Goal: Find specific page/section: Find specific page/section

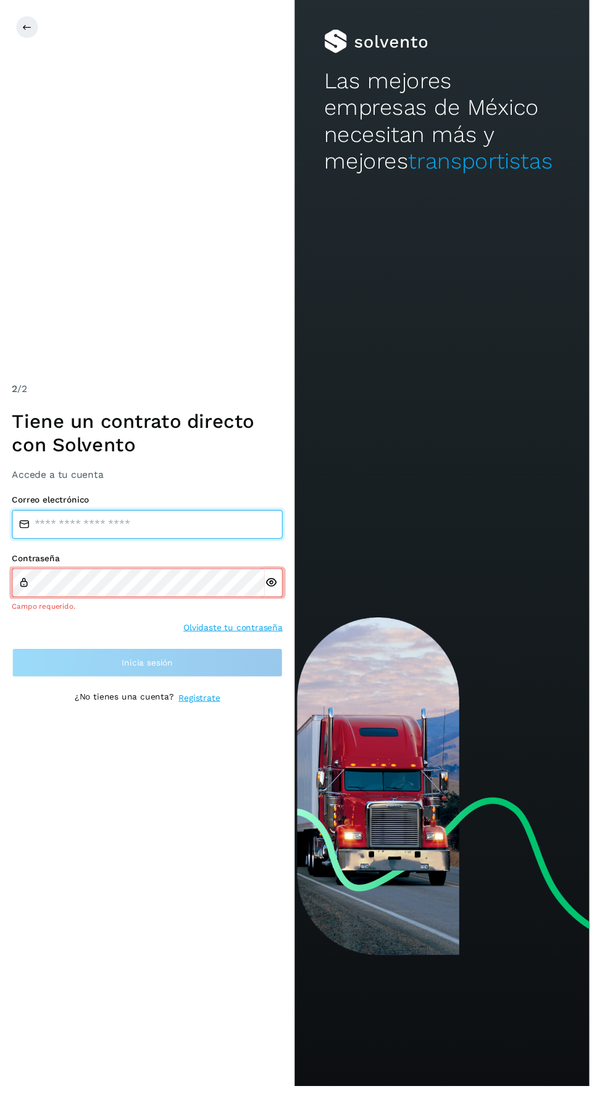
type input "**********"
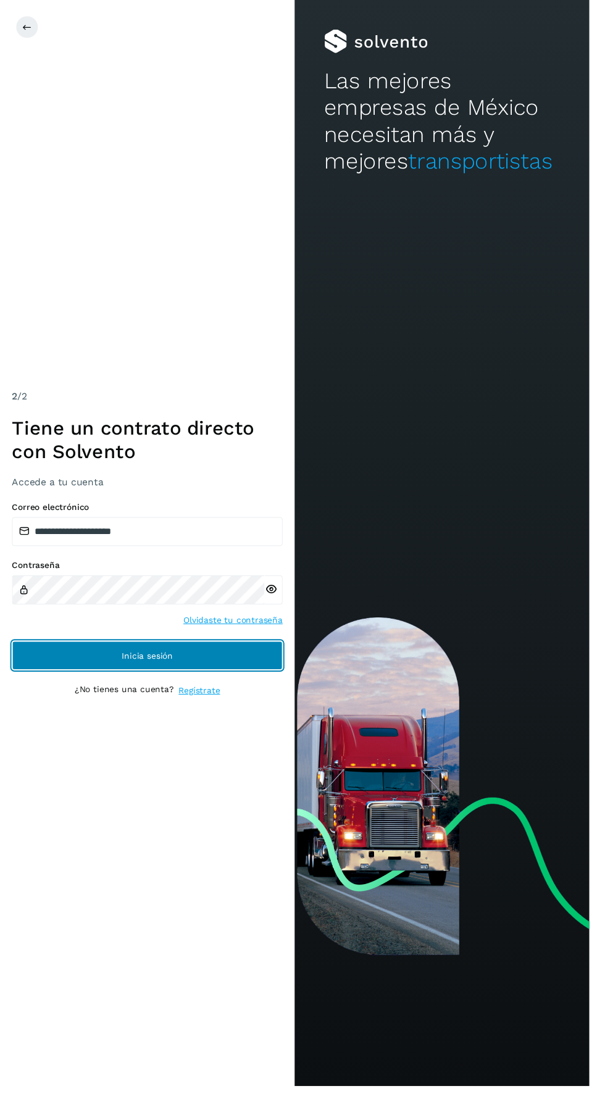
click at [67, 688] on button "Inicia sesión" at bounding box center [151, 673] width 278 height 30
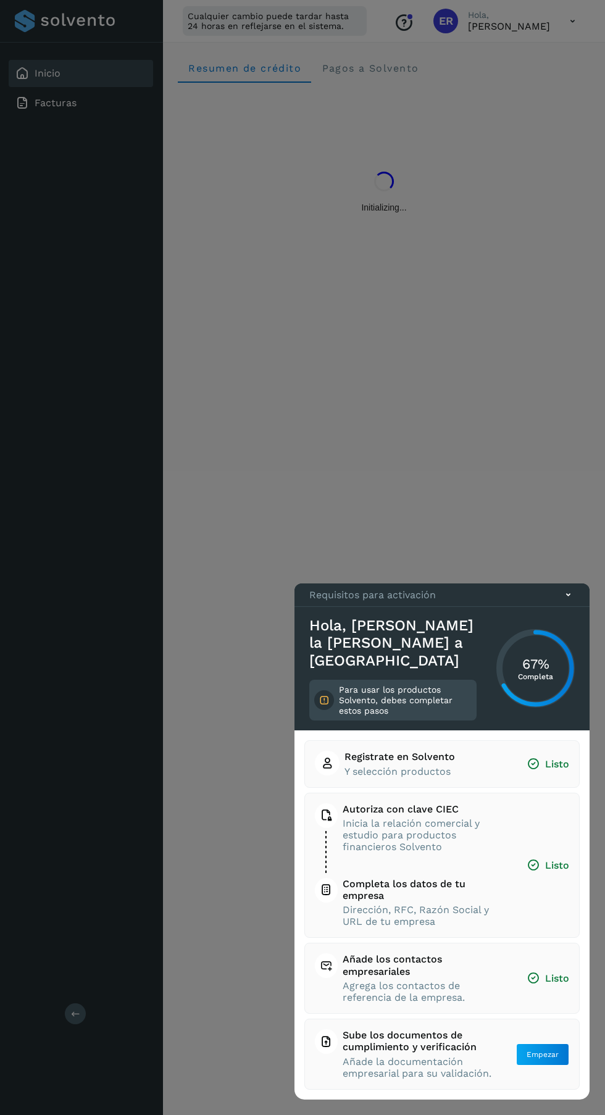
click at [569, 601] on icon at bounding box center [568, 594] width 13 height 13
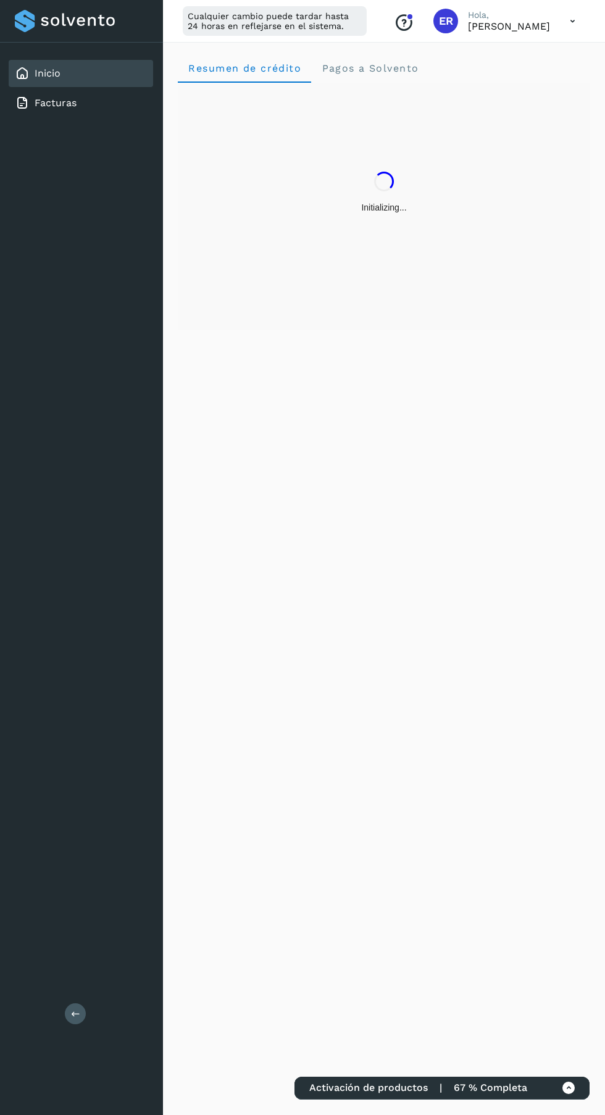
click at [67, 104] on link "Facturas" at bounding box center [56, 103] width 42 height 12
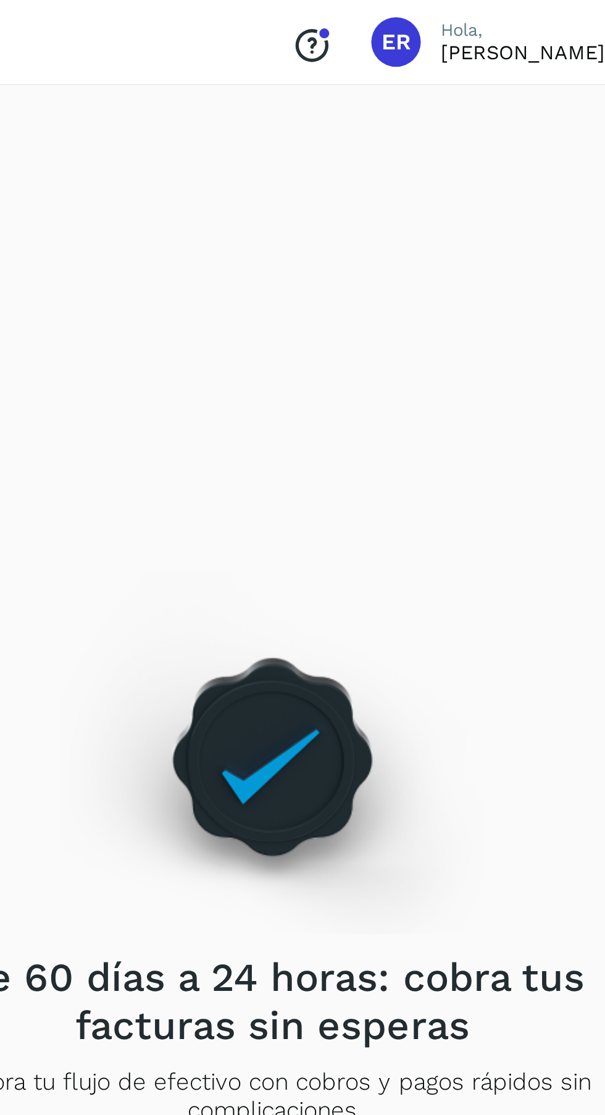
click at [414, 17] on icon "Conoce nuestros beneficios" at bounding box center [404, 23] width 20 height 20
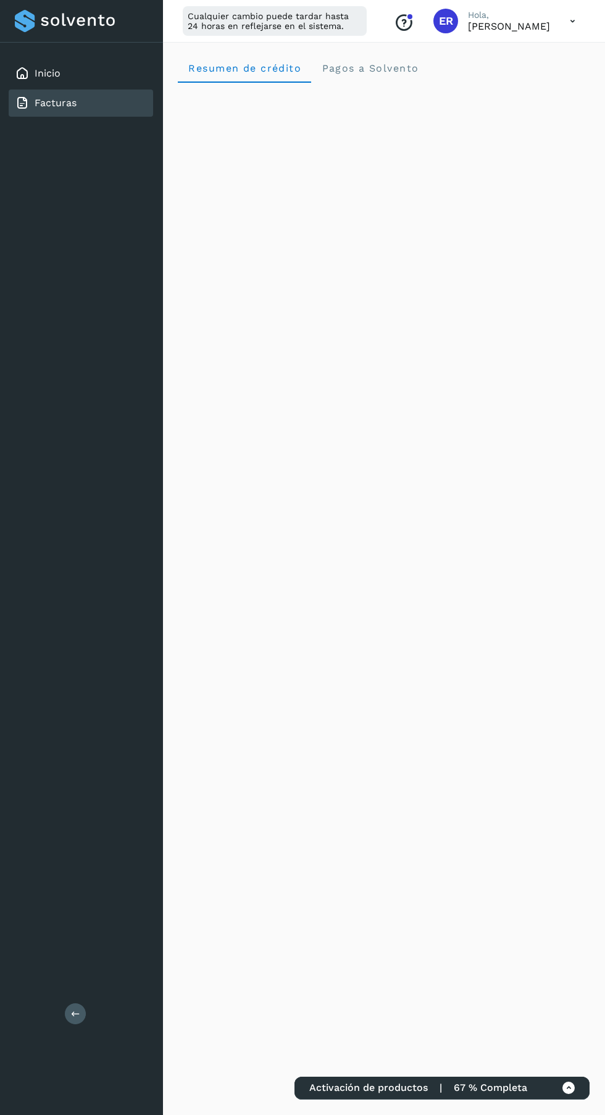
click at [48, 70] on link "Inicio" at bounding box center [48, 73] width 26 height 12
click at [68, 102] on link "Facturas" at bounding box center [56, 103] width 42 height 12
